Goal: Task Accomplishment & Management: Manage account settings

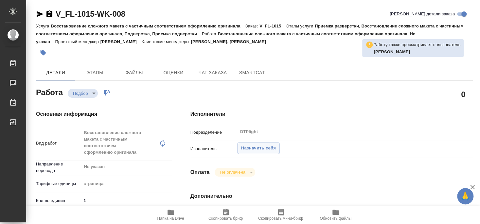
click at [264, 145] on span "Назначить себя" at bounding box center [258, 149] width 35 height 8
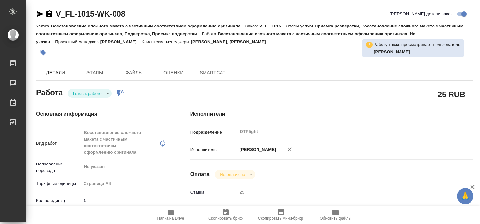
type textarea "x"
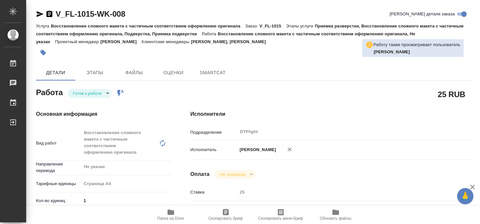
type textarea "x"
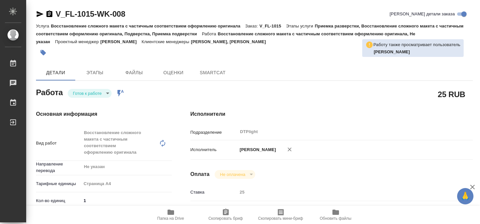
type textarea "x"
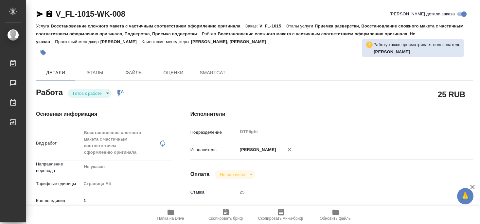
drag, startPoint x: 134, startPoint y: 16, endPoint x: 138, endPoint y: 16, distance: 3.9
click at [138, 16] on div "V_FL-1015-WK-008 Кратко детали заказа" at bounding box center [254, 15] width 437 height 13
type textarea "x"
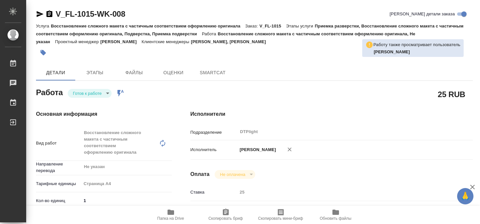
type textarea "x"
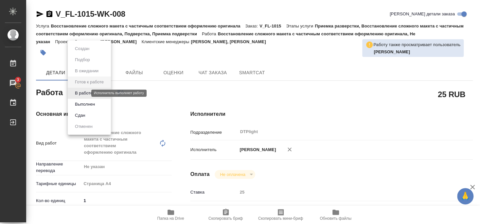
click at [89, 96] on button "В работе" at bounding box center [84, 93] width 22 height 7
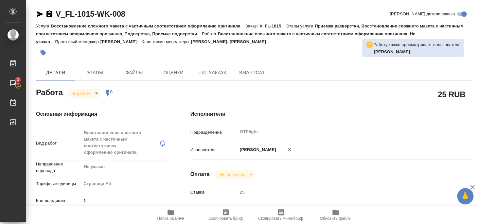
type textarea "x"
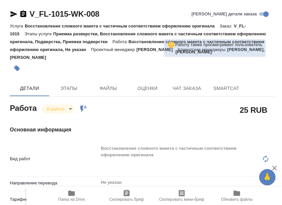
type textarea "x"
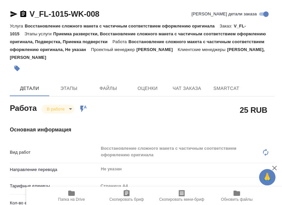
click at [138, 68] on div at bounding box center [98, 68] width 177 height 14
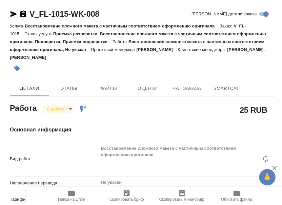
type textarea "x"
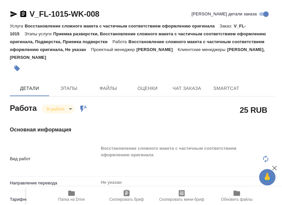
type textarea "x"
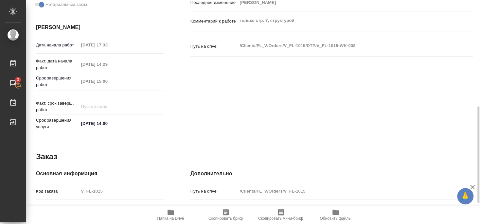
scroll to position [212, 0]
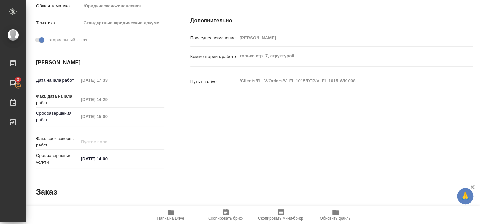
click at [169, 217] on span "Папка на Drive" at bounding box center [171, 218] width 27 height 5
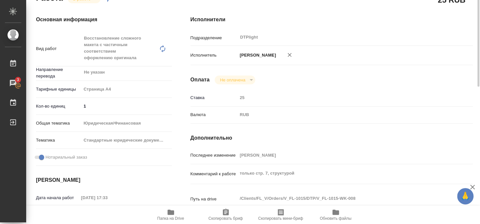
scroll to position [59, 0]
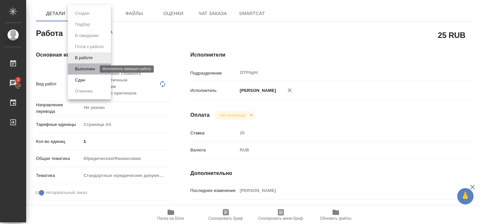
click at [85, 68] on button "Выполнен" at bounding box center [85, 69] width 24 height 7
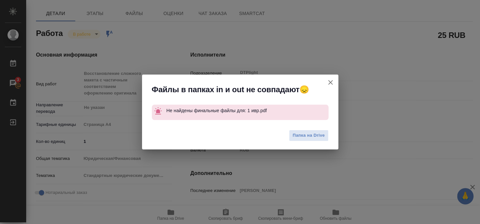
type textarea "x"
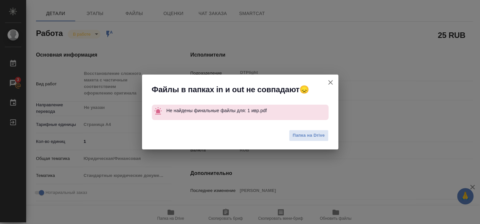
type textarea "x"
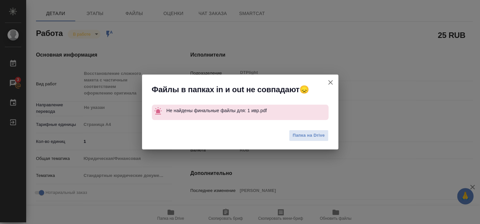
type textarea "x"
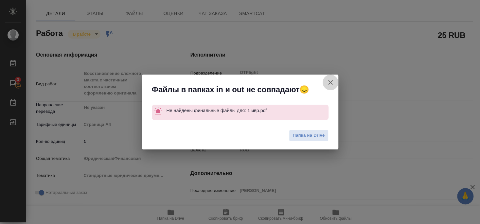
click at [331, 84] on icon "button" at bounding box center [331, 83] width 8 height 8
type textarea "x"
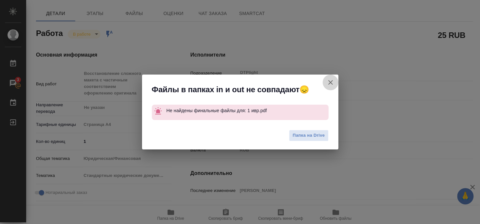
type textarea "x"
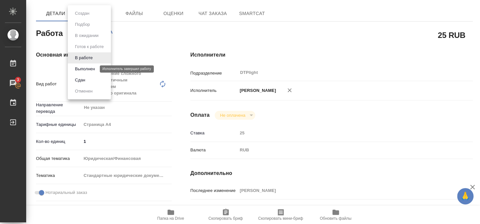
click at [88, 67] on button "Выполнен" at bounding box center [85, 69] width 24 height 7
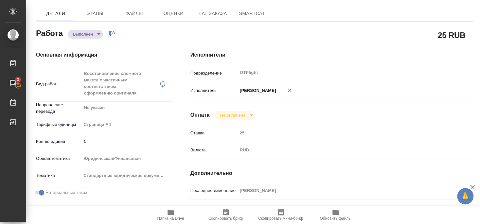
type textarea "x"
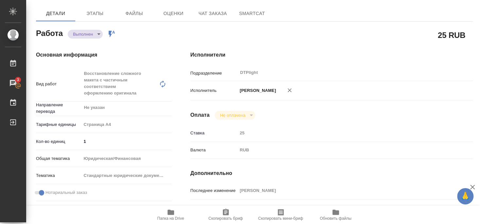
type textarea "x"
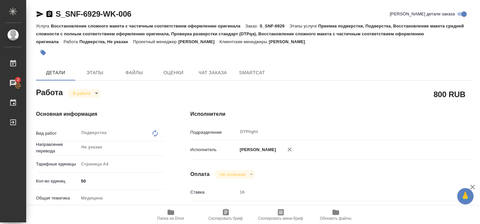
scroll to position [35, 0]
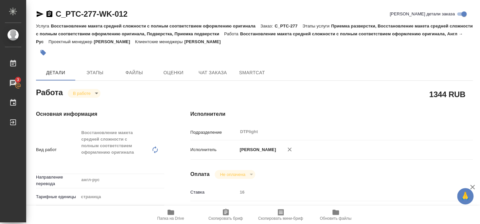
scroll to position [61, 0]
